Goal: Task Accomplishment & Management: Complete application form

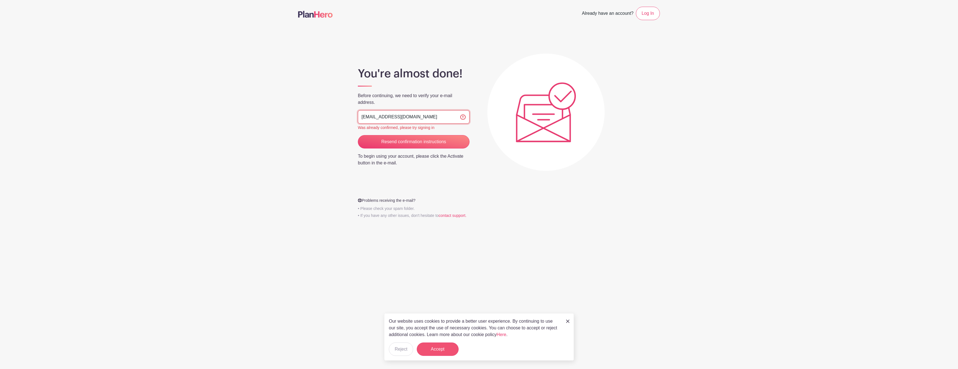
type input "[EMAIL_ADDRESS][DOMAIN_NAME]"
click at [439, 349] on button "Accept" at bounding box center [438, 349] width 42 height 13
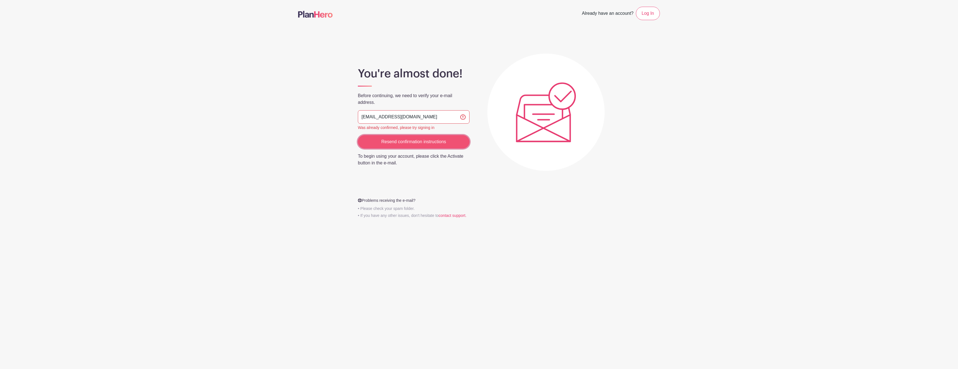
click at [416, 142] on input "Resend confirmation instructions" at bounding box center [414, 141] width 112 height 13
drag, startPoint x: 377, startPoint y: 115, endPoint x: 393, endPoint y: 118, distance: 15.5
click at [377, 115] on input "abattent@signatureperformance.com" at bounding box center [414, 116] width 112 height 13
type input "abatten@signatureperformance.com"
click at [411, 141] on input "Resend confirmation instructions" at bounding box center [414, 141] width 112 height 13
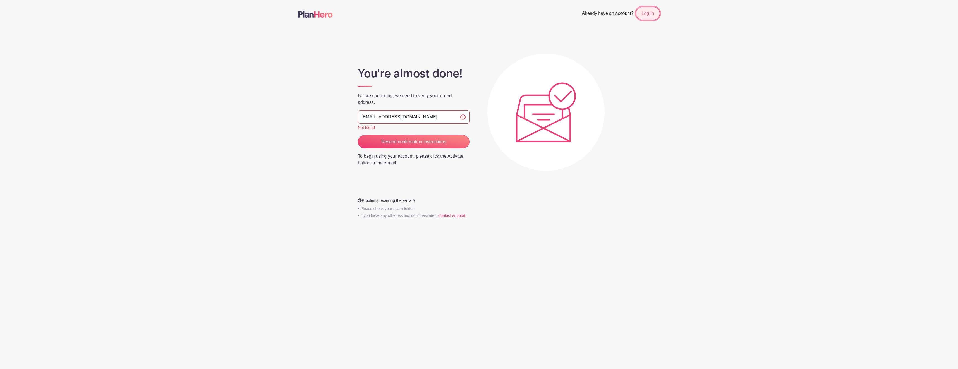
click at [651, 13] on link "Log In" at bounding box center [648, 13] width 24 height 13
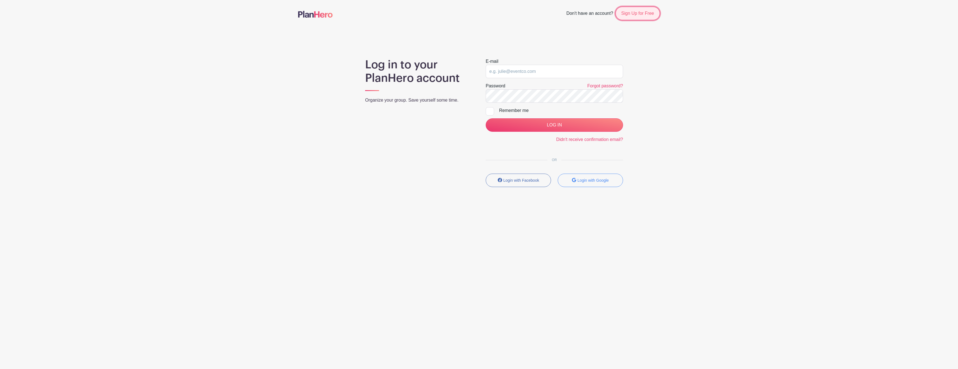
click at [637, 11] on link "Sign Up for Free" at bounding box center [638, 13] width 44 height 13
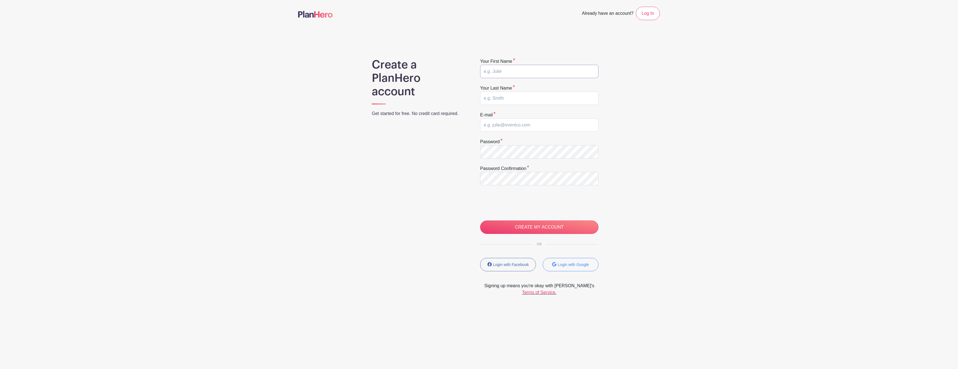
click at [522, 73] on input "text" at bounding box center [539, 71] width 118 height 13
type input "Andrea"
type input "Batten"
type input "[EMAIL_ADDRESS][DOMAIN_NAME]"
click at [694, 165] on main "Already have an account? Log In Create a PlanHero account Get started for free.…" at bounding box center [479, 165] width 958 height 331
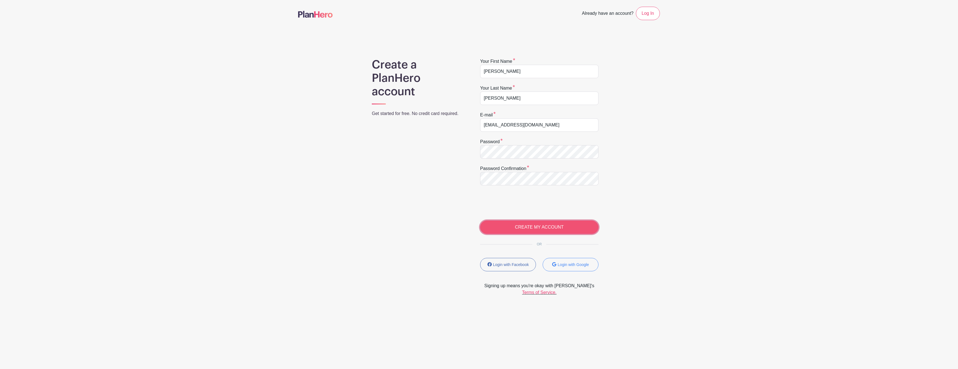
click at [538, 224] on input "CREATE MY ACCOUNT" at bounding box center [539, 227] width 118 height 13
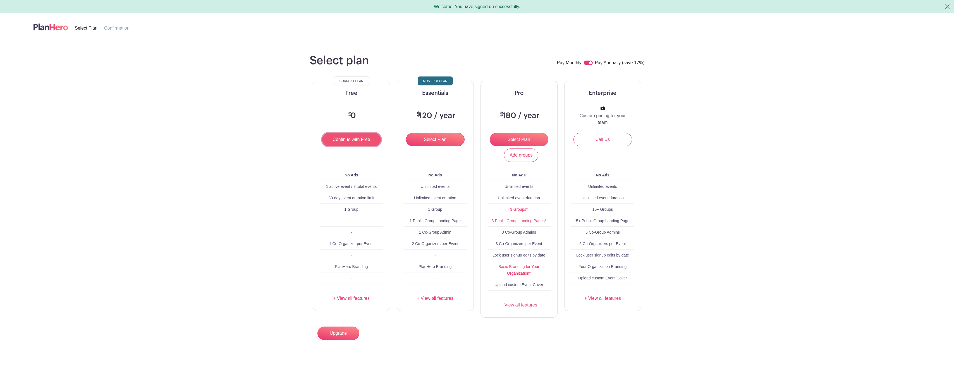
click at [357, 140] on input "Continue with Free" at bounding box center [351, 139] width 59 height 13
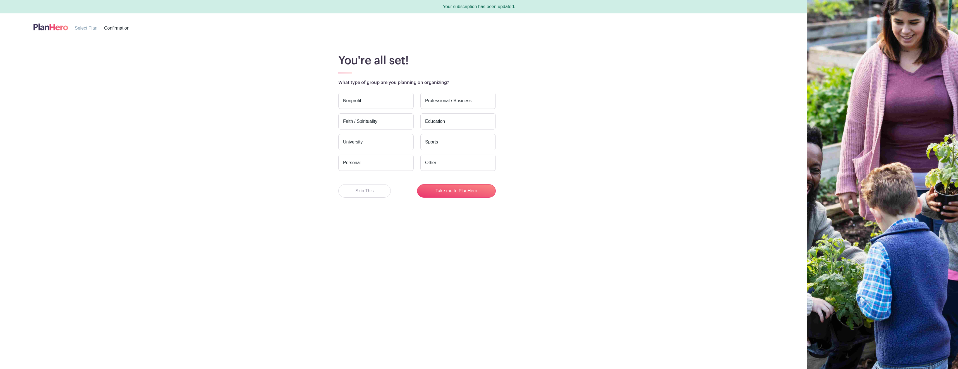
click at [435, 161] on label "Other" at bounding box center [458, 163] width 75 height 16
click at [0, 0] on input "Other" at bounding box center [0, 0] width 0 height 0
click at [457, 191] on button "Take me to PlanHero" at bounding box center [456, 190] width 79 height 13
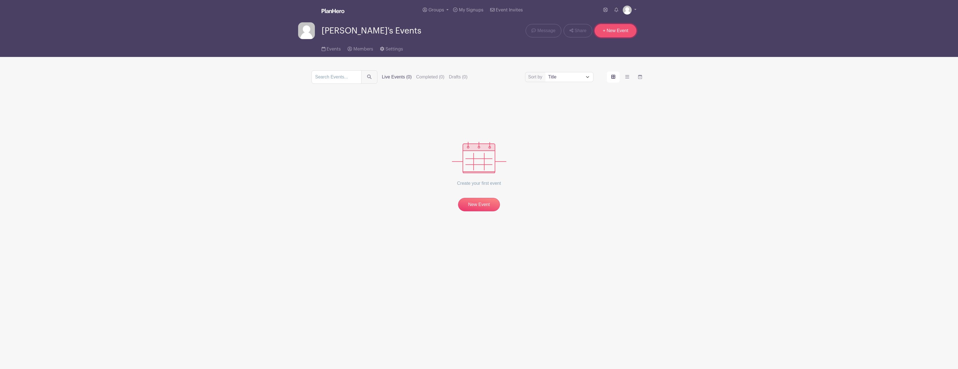
click at [613, 33] on link "+ New Event" at bounding box center [616, 30] width 42 height 13
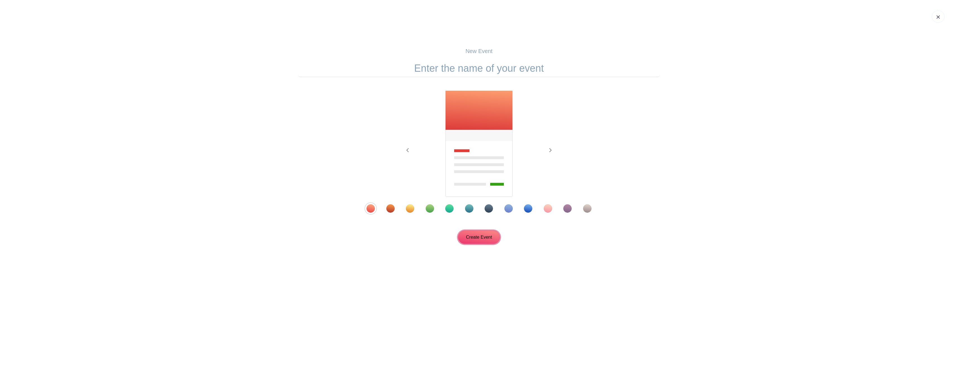
click at [477, 235] on input "Create Event" at bounding box center [479, 237] width 42 height 13
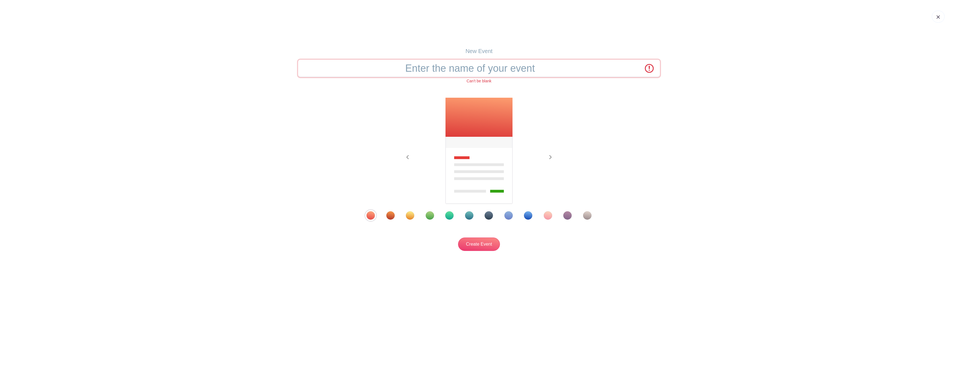
click at [488, 68] on input "text" at bounding box center [479, 68] width 362 height 17
type input "2025 Flu Shot Clinic"
click at [486, 243] on input "Create Event" at bounding box center [479, 244] width 42 height 13
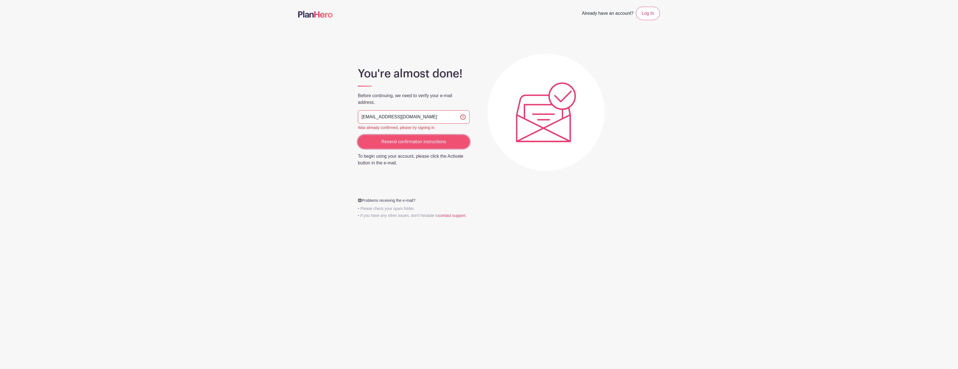
click at [415, 142] on input "Resend confirmation instructions" at bounding box center [414, 141] width 112 height 13
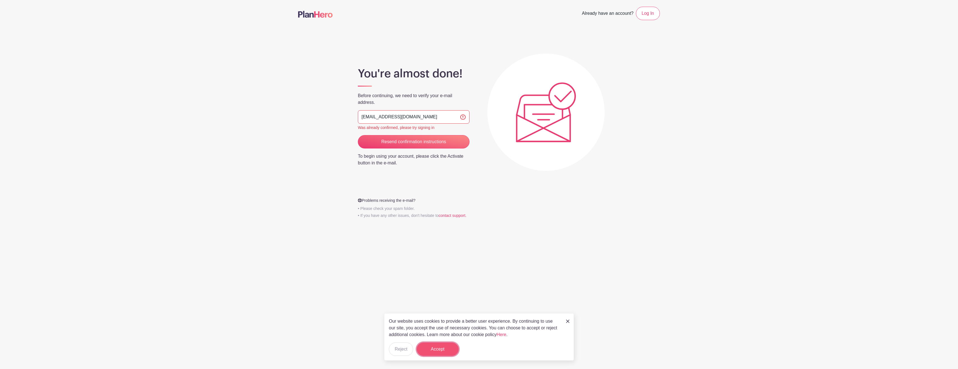
click at [440, 350] on button "Accept" at bounding box center [438, 349] width 42 height 13
